Goal: Navigation & Orientation: Find specific page/section

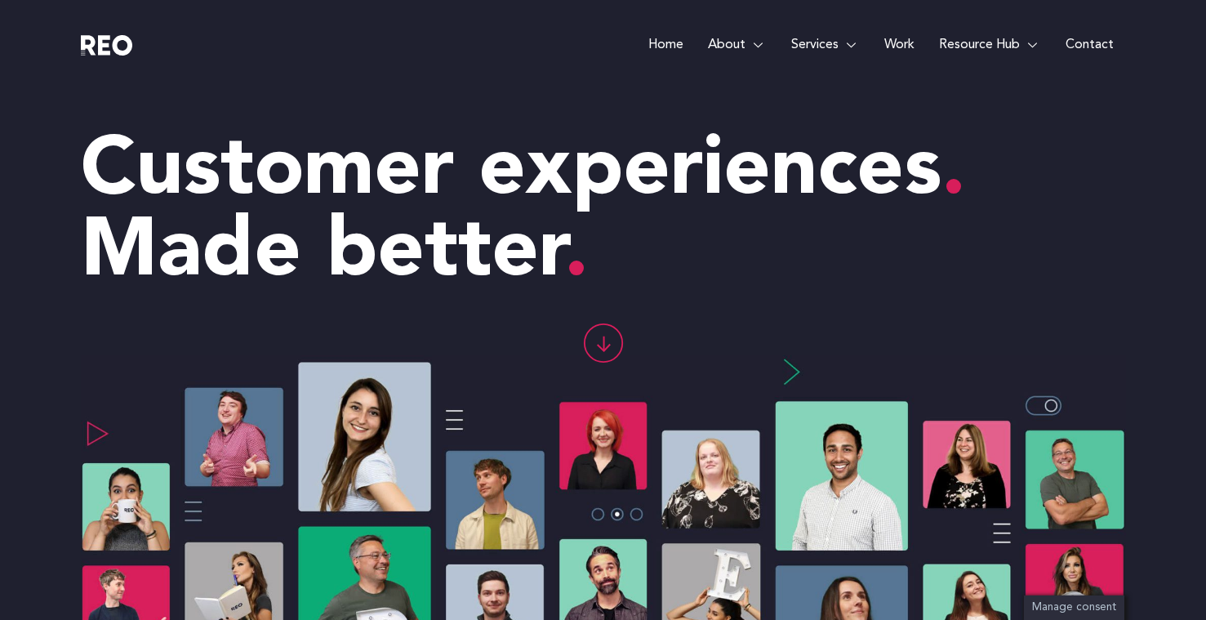
click at [912, 45] on link "Work" at bounding box center [899, 45] width 55 height 90
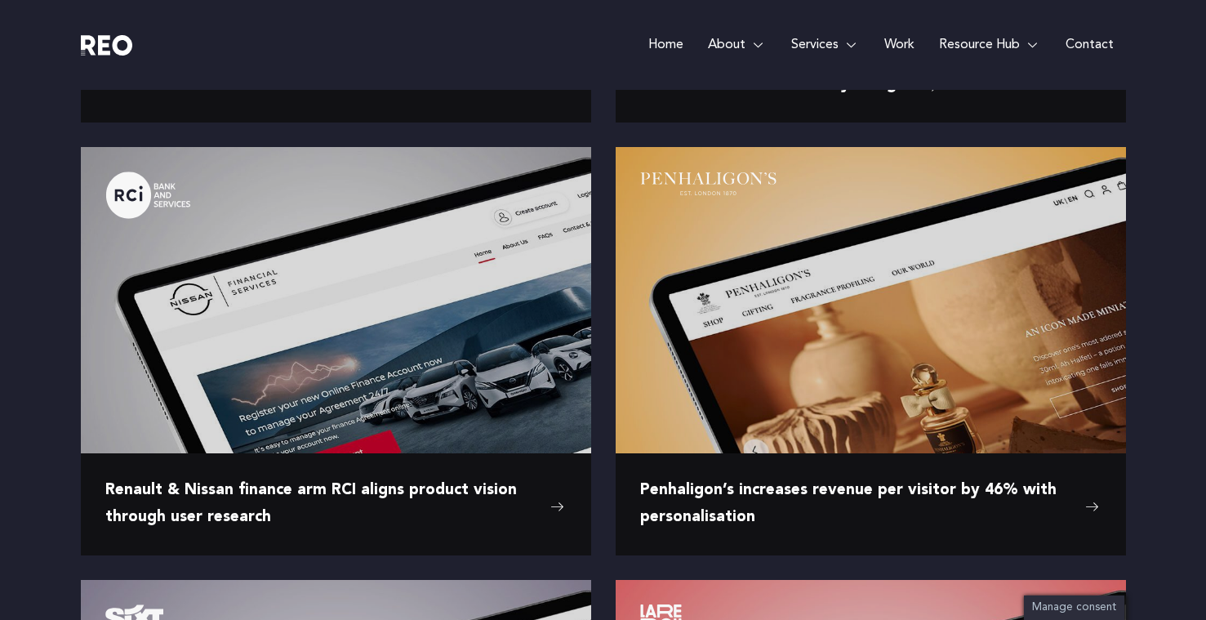
scroll to position [707, 0]
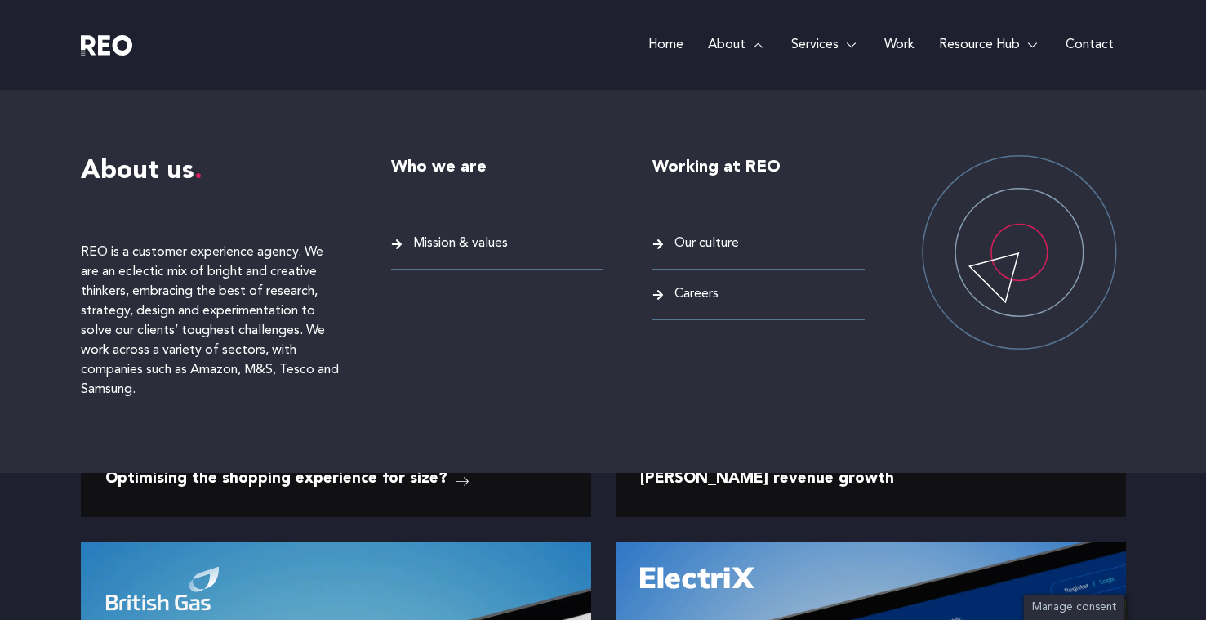
click at [407, 252] on link "Mission & values" at bounding box center [497, 244] width 212 height 22
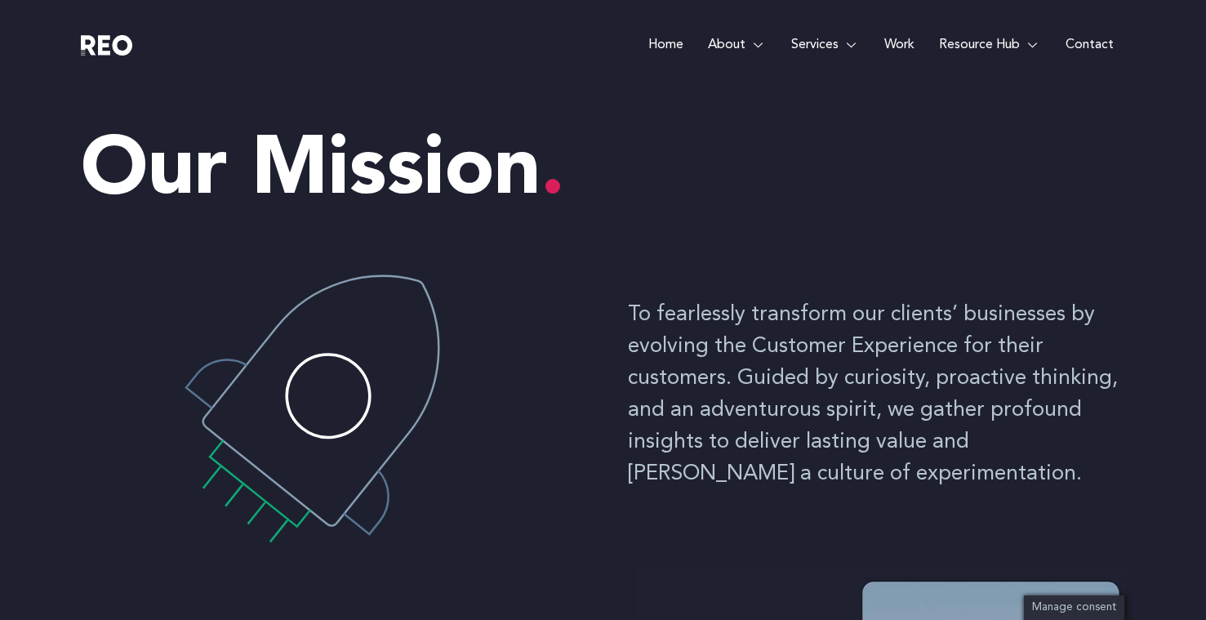
scroll to position [3, 0]
